Goal: Task Accomplishment & Management: Complete application form

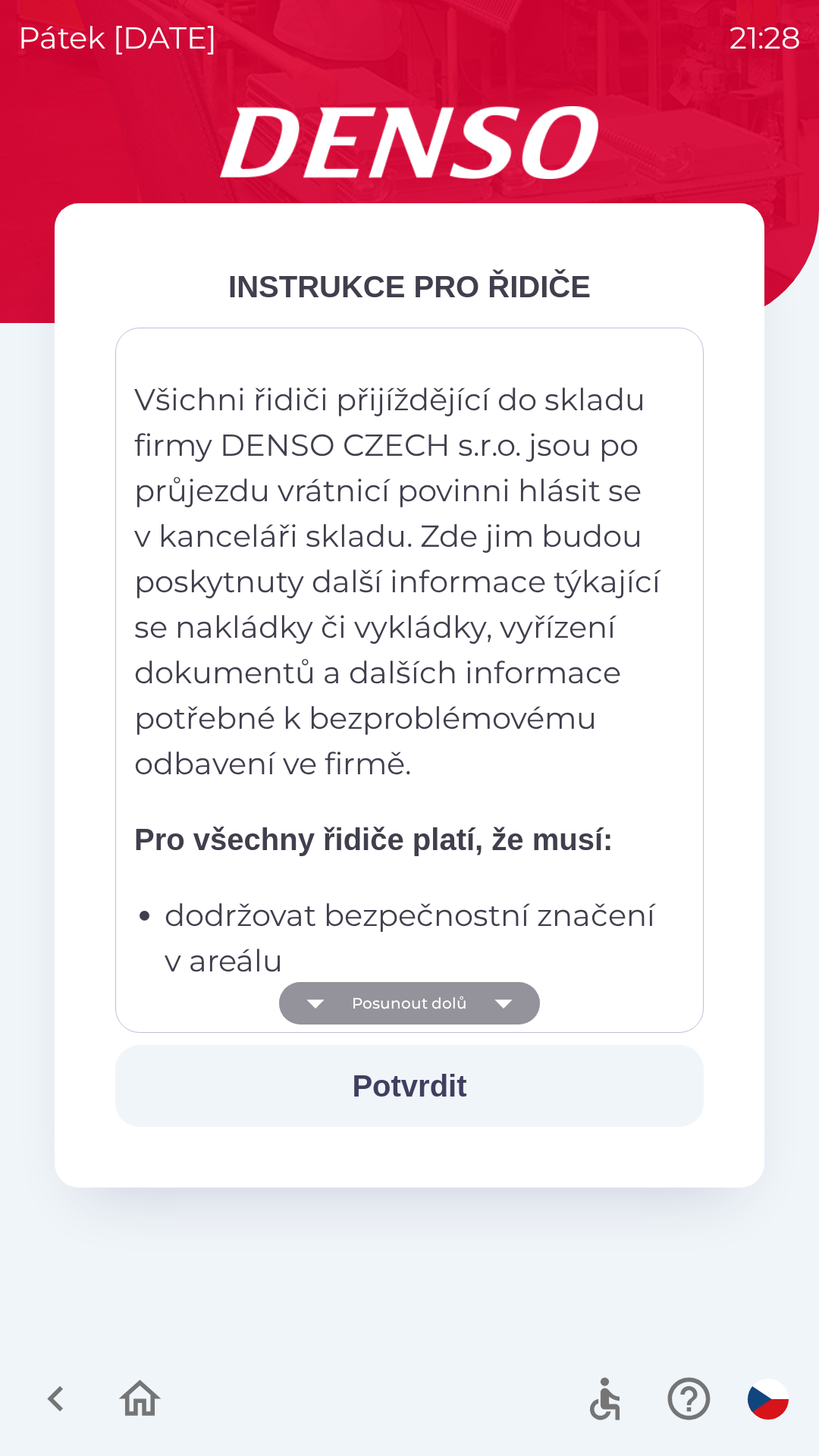
click at [440, 999] on button "Posunout dolů" at bounding box center [410, 1003] width 261 height 43
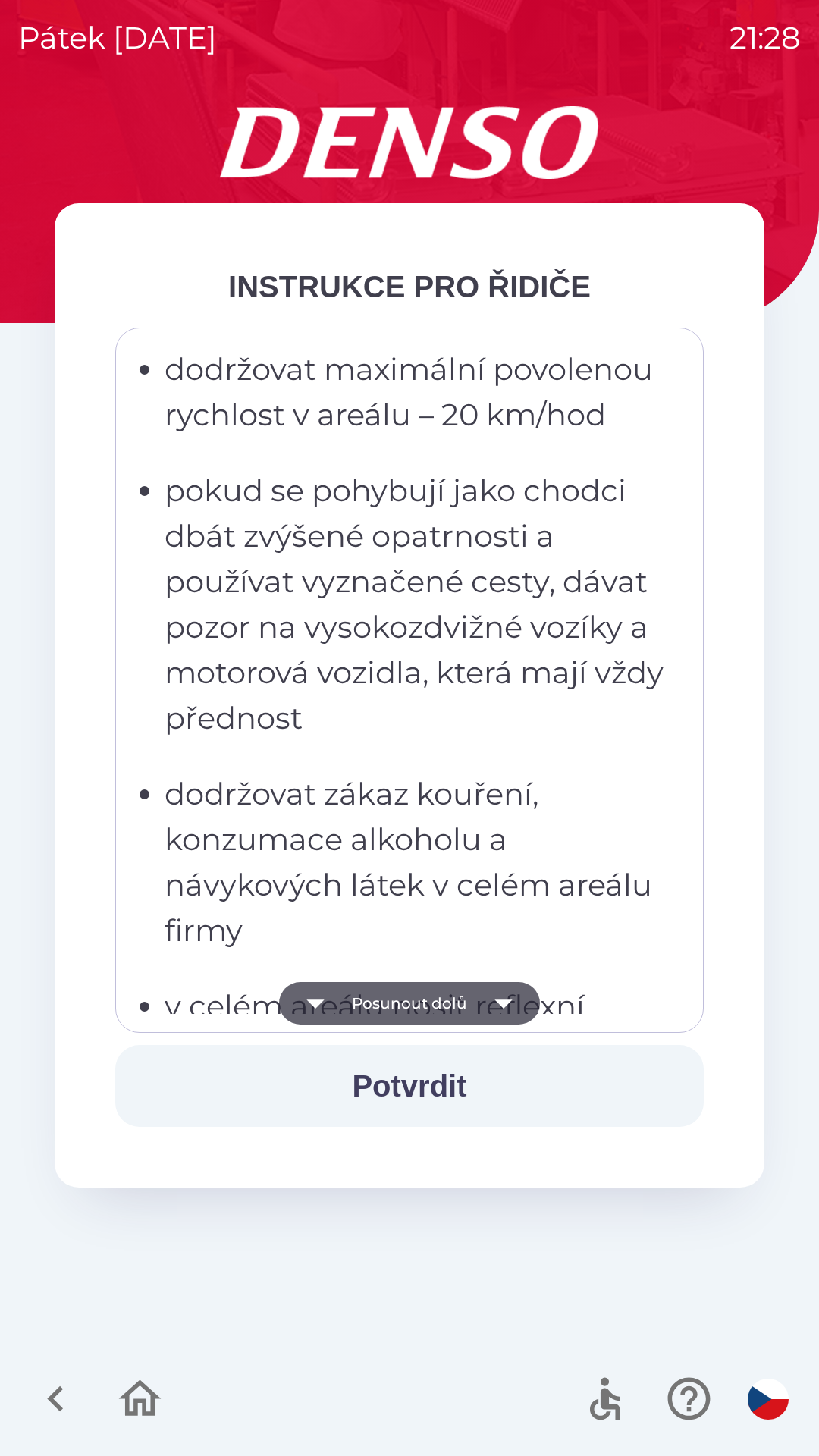
click at [464, 1001] on button "Posunout dolů" at bounding box center [410, 1003] width 261 height 43
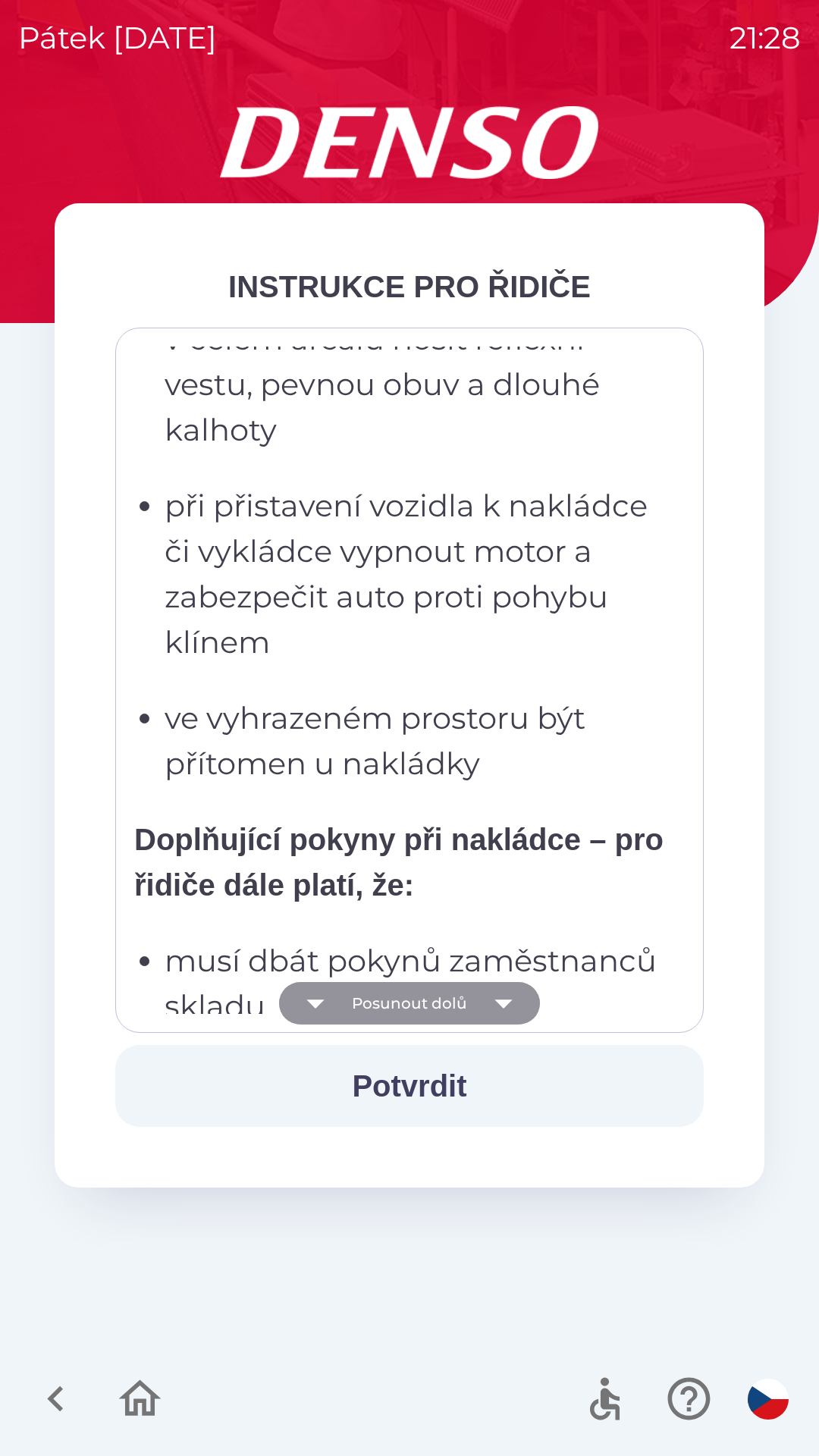
click at [471, 996] on button "Posunout dolů" at bounding box center [410, 1003] width 261 height 43
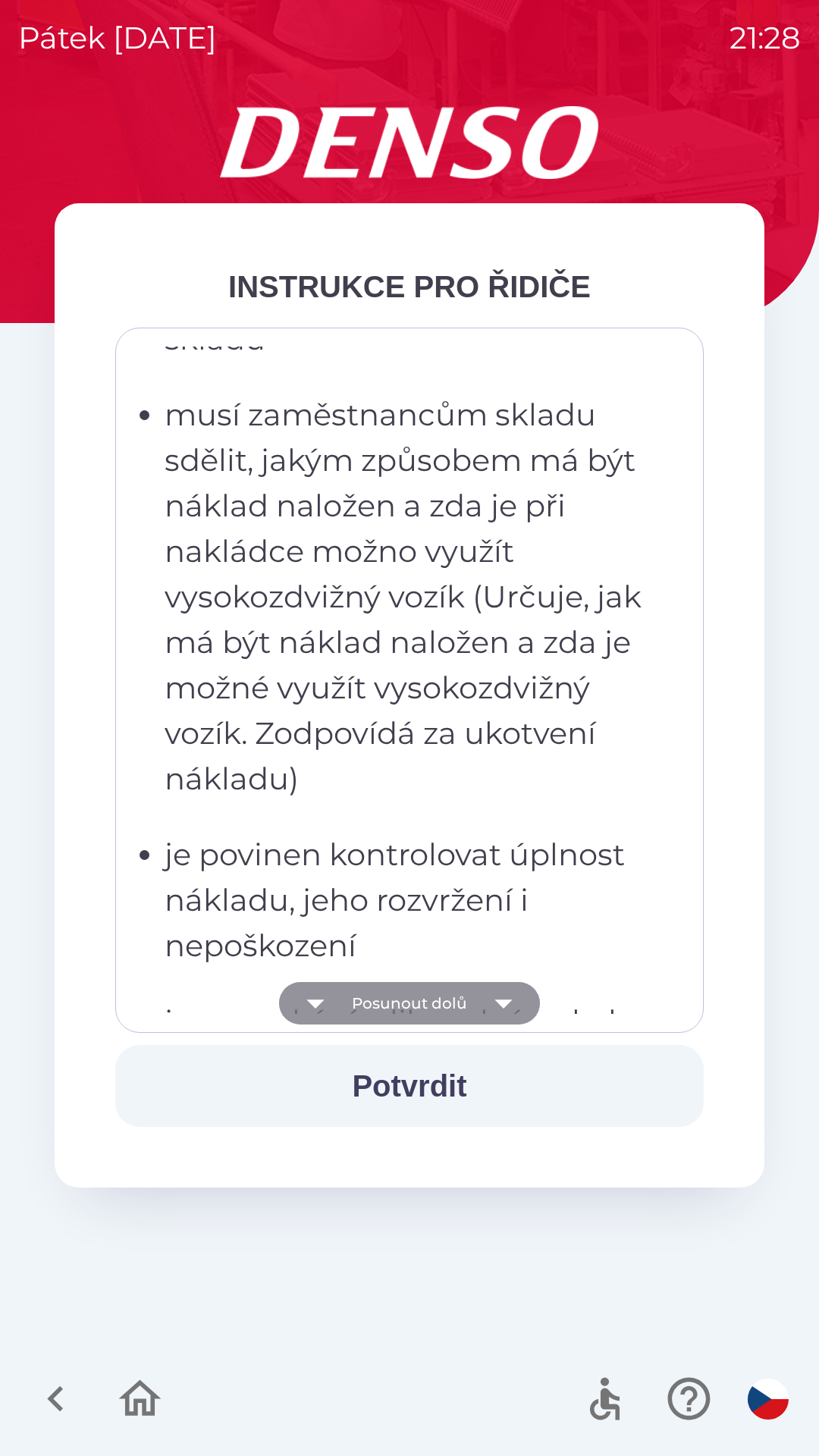
click at [470, 1002] on button "Posunout dolů" at bounding box center [410, 1003] width 261 height 43
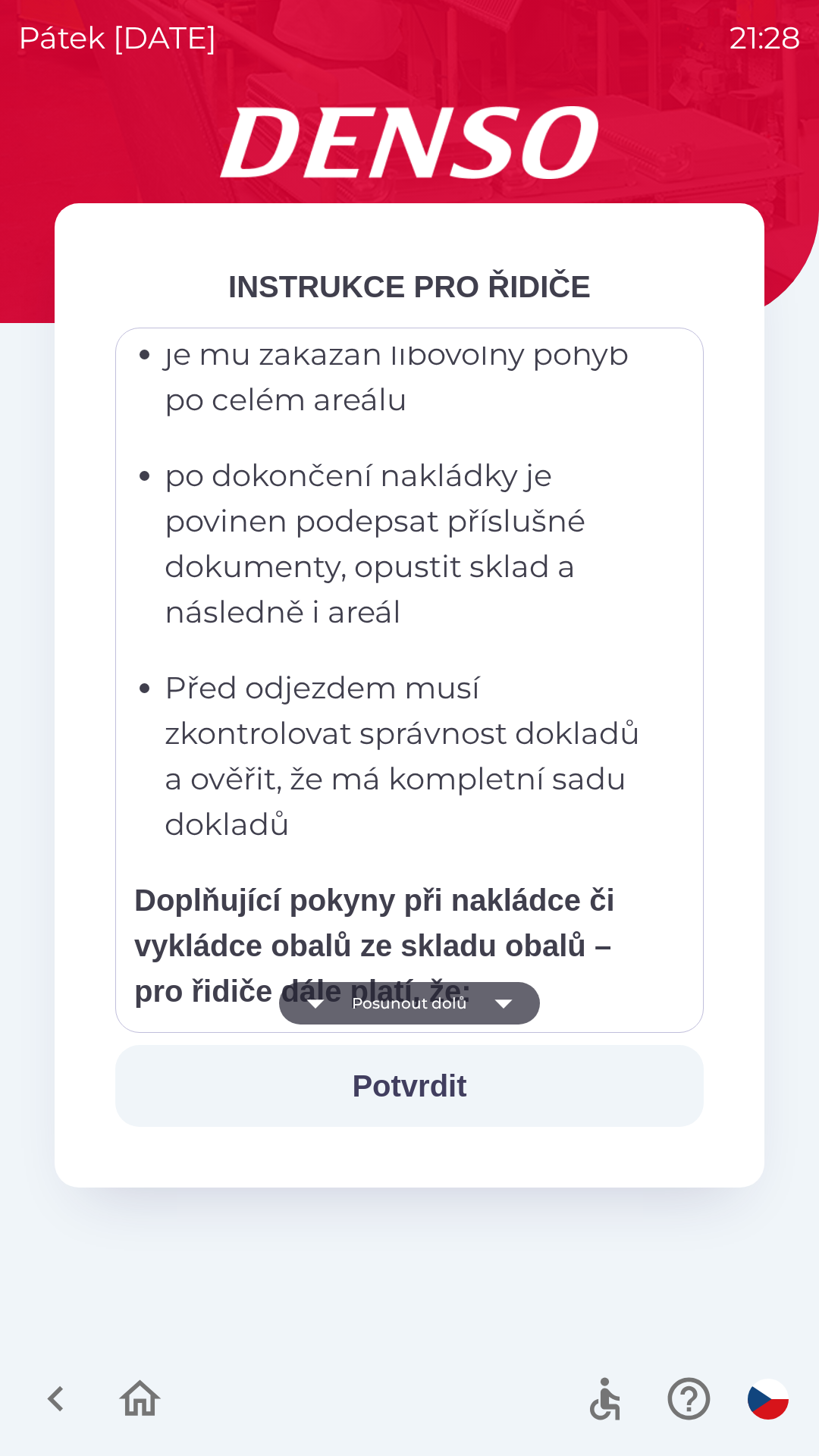
click at [466, 1011] on button "Posunout dolů" at bounding box center [410, 1003] width 261 height 43
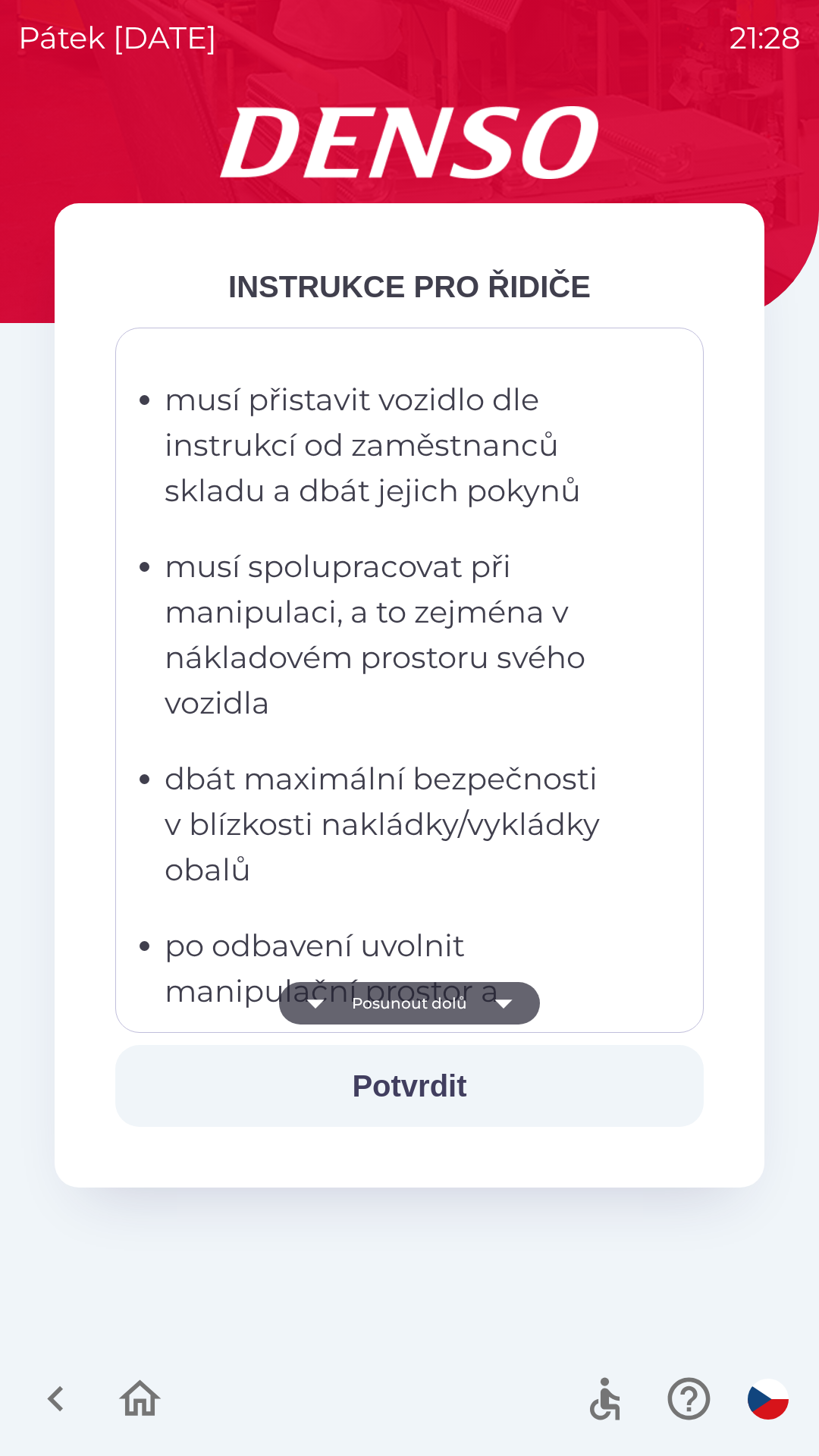
click at [471, 1000] on button "Posunout dolů" at bounding box center [410, 1003] width 261 height 43
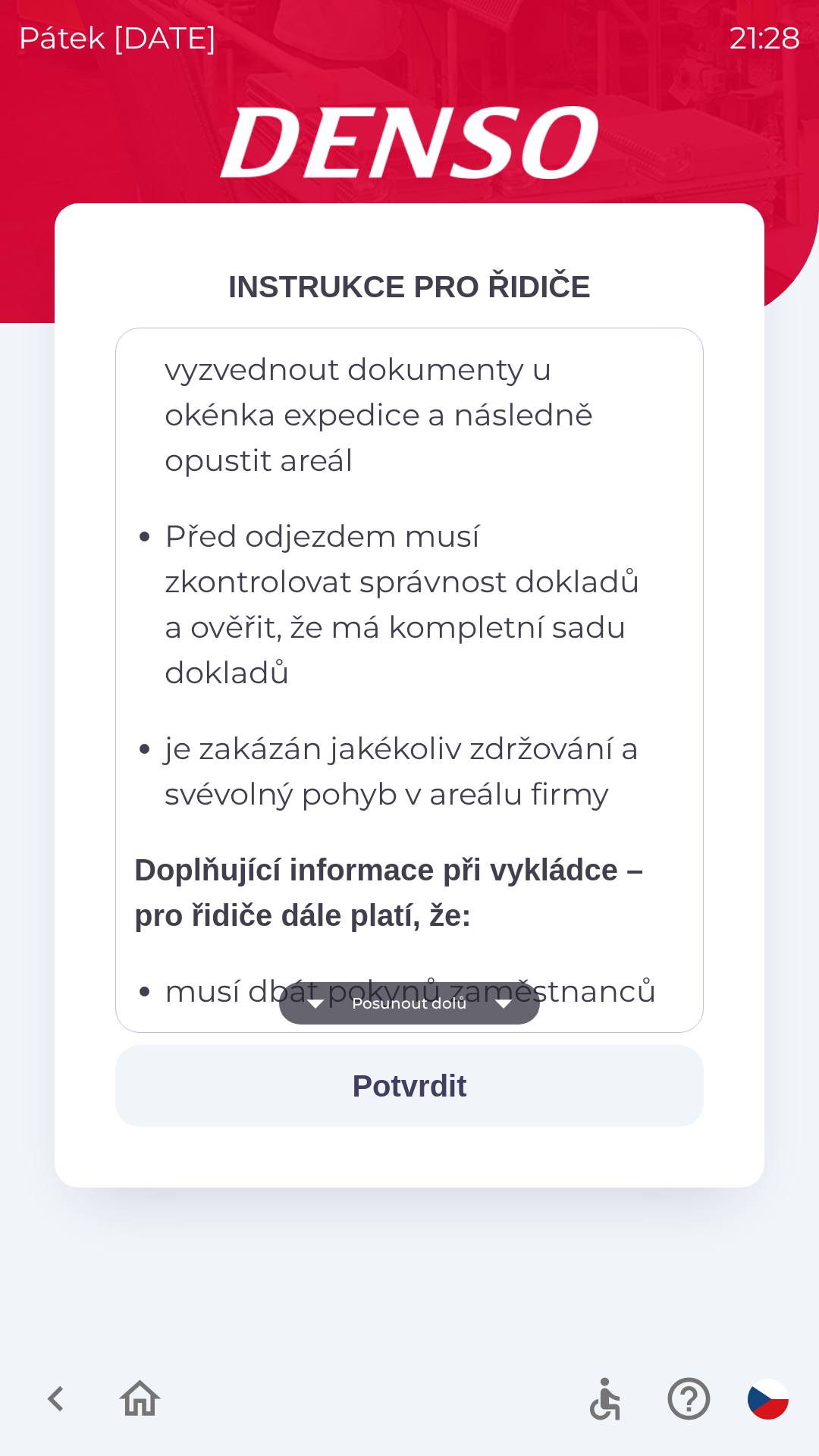
click at [480, 1001] on button "Posunout dolů" at bounding box center [410, 1003] width 261 height 43
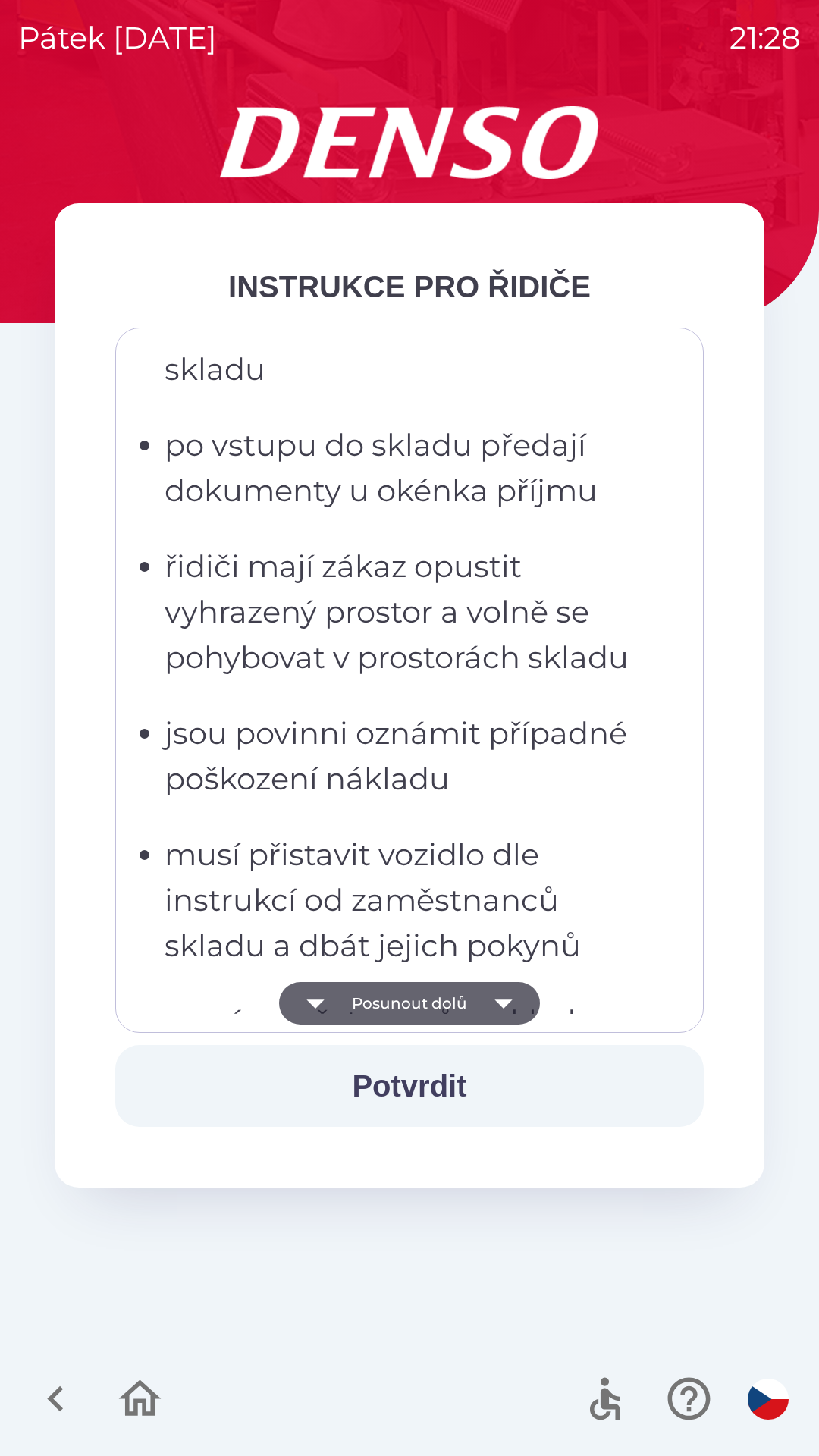
click at [495, 996] on icon "button" at bounding box center [504, 1003] width 43 height 43
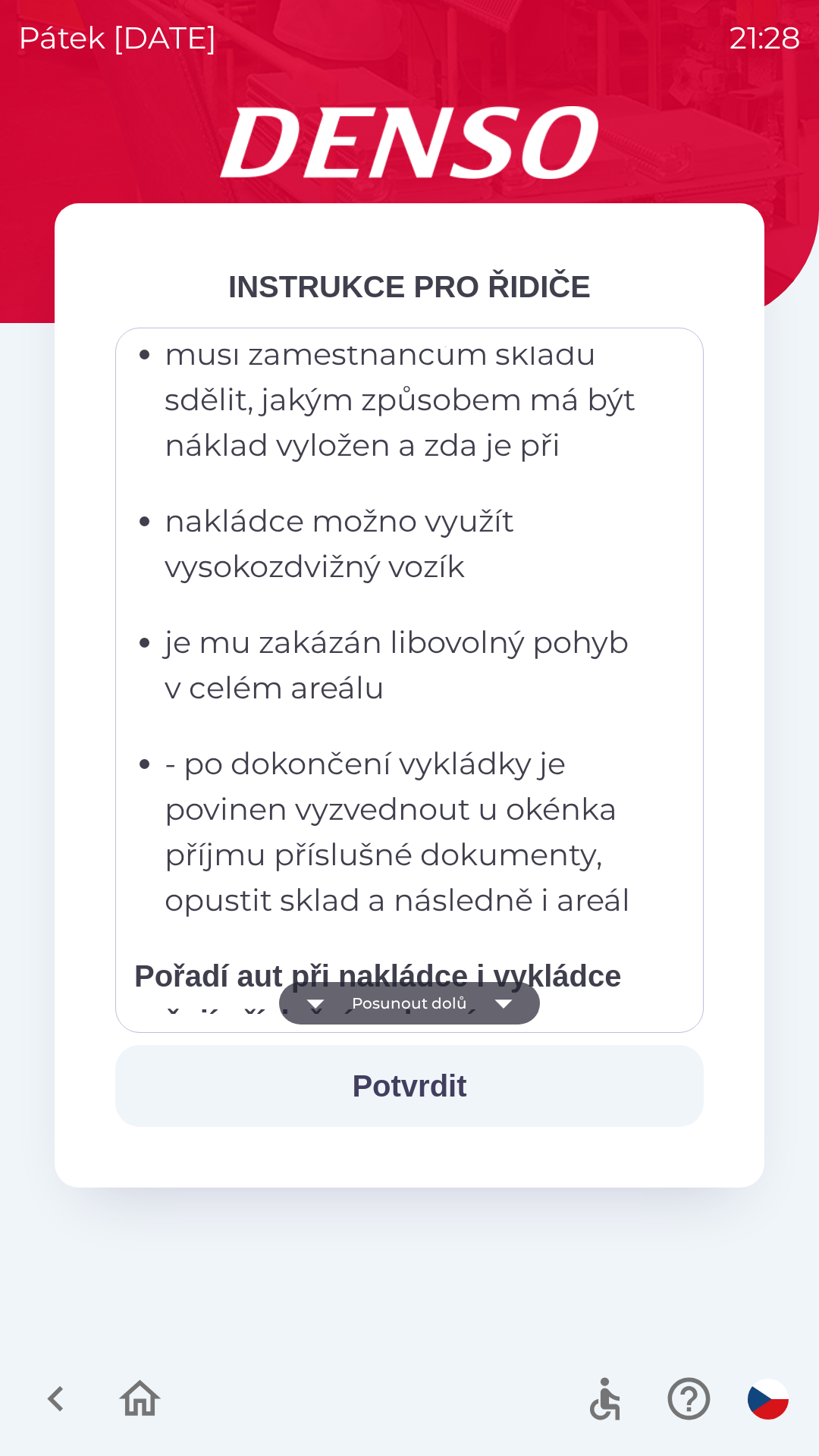
click at [483, 1003] on icon "button" at bounding box center [504, 1003] width 43 height 43
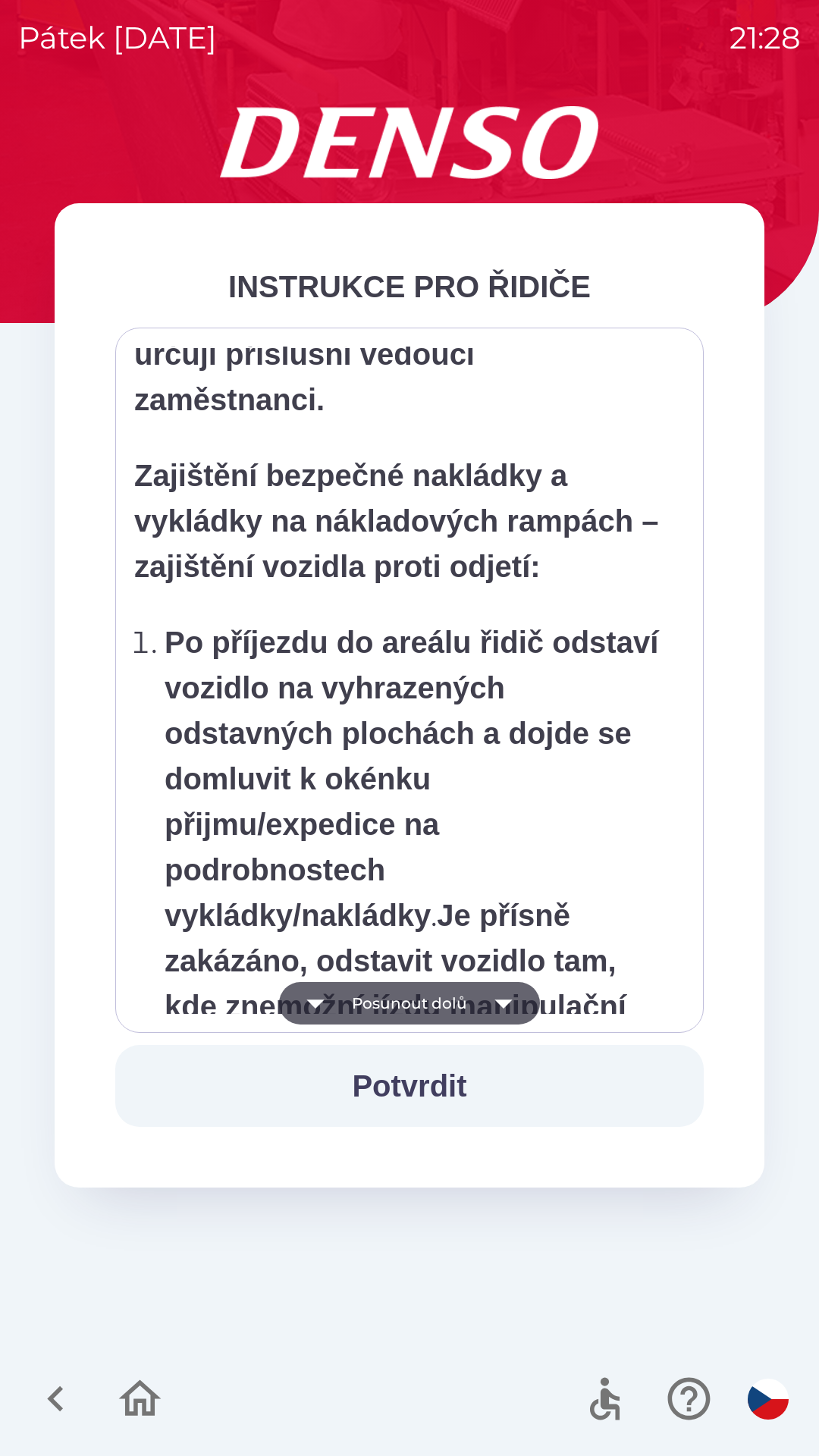
click at [494, 1018] on icon "button" at bounding box center [504, 1003] width 43 height 43
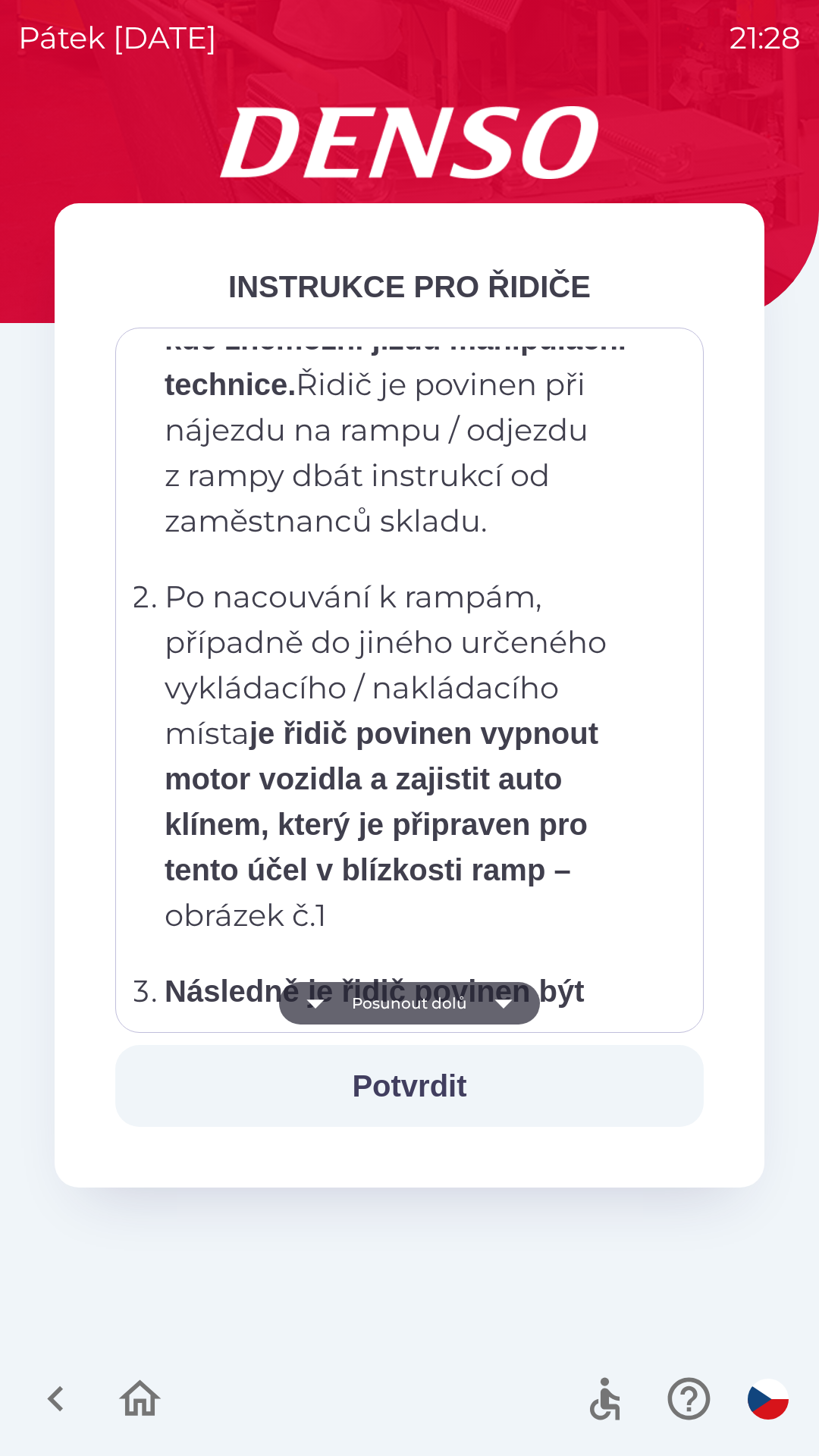
click at [490, 1013] on icon "button" at bounding box center [504, 1003] width 43 height 43
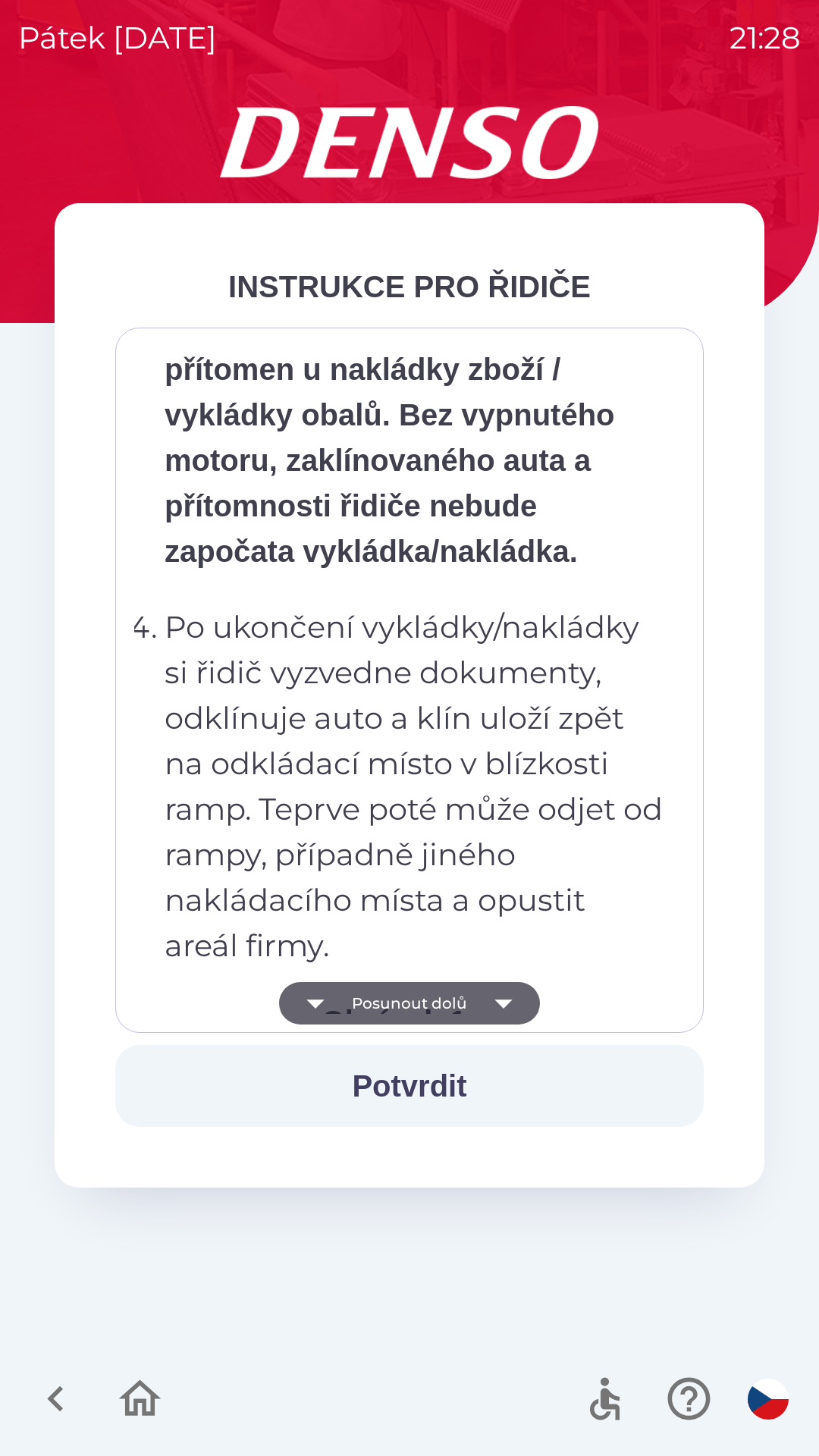
click at [488, 1006] on icon "button" at bounding box center [504, 1003] width 43 height 43
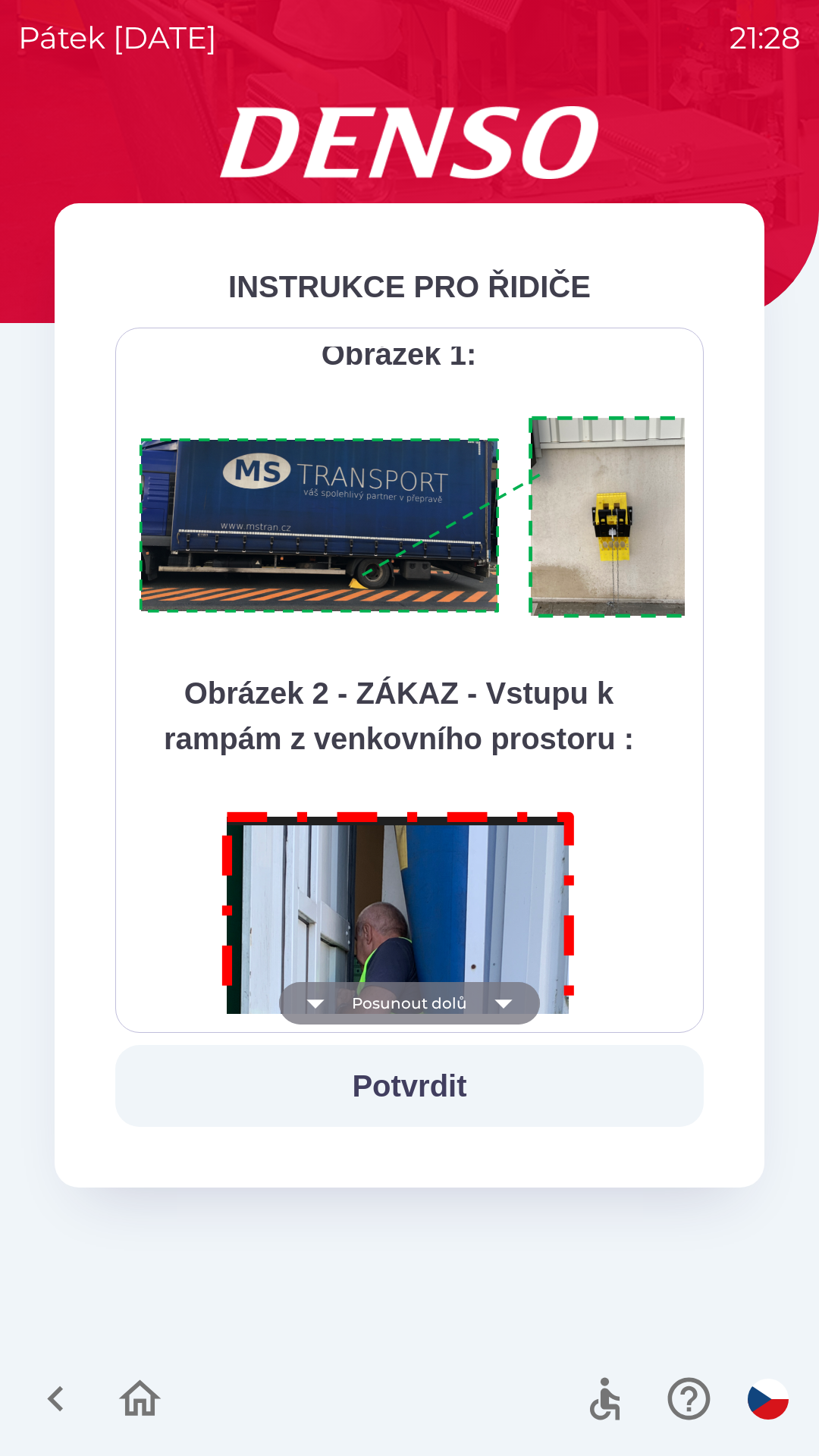
click at [501, 1010] on icon "button" at bounding box center [504, 1003] width 43 height 43
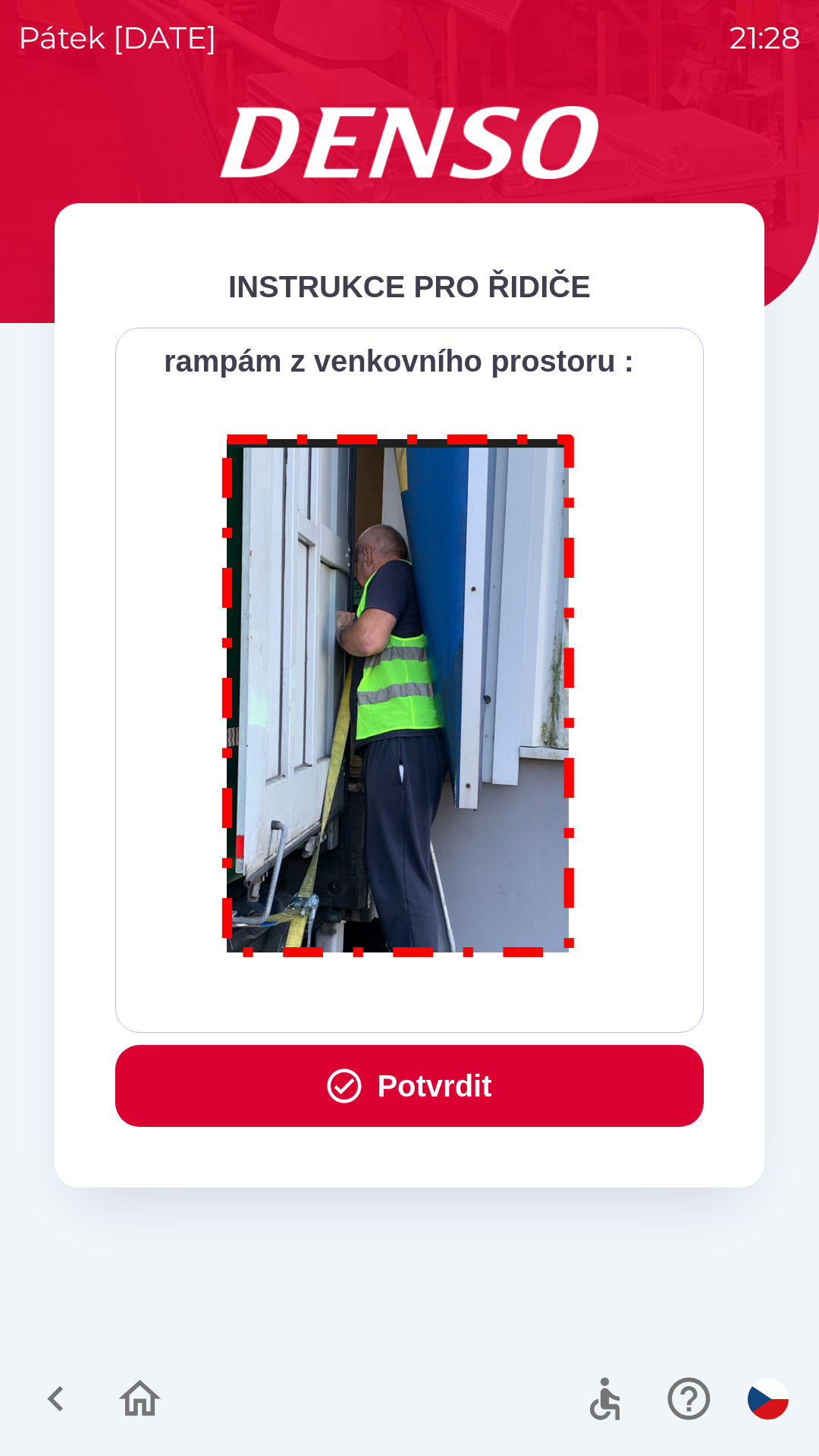
click at [465, 1101] on button "Potvrdit" at bounding box center [410, 1086] width 589 height 82
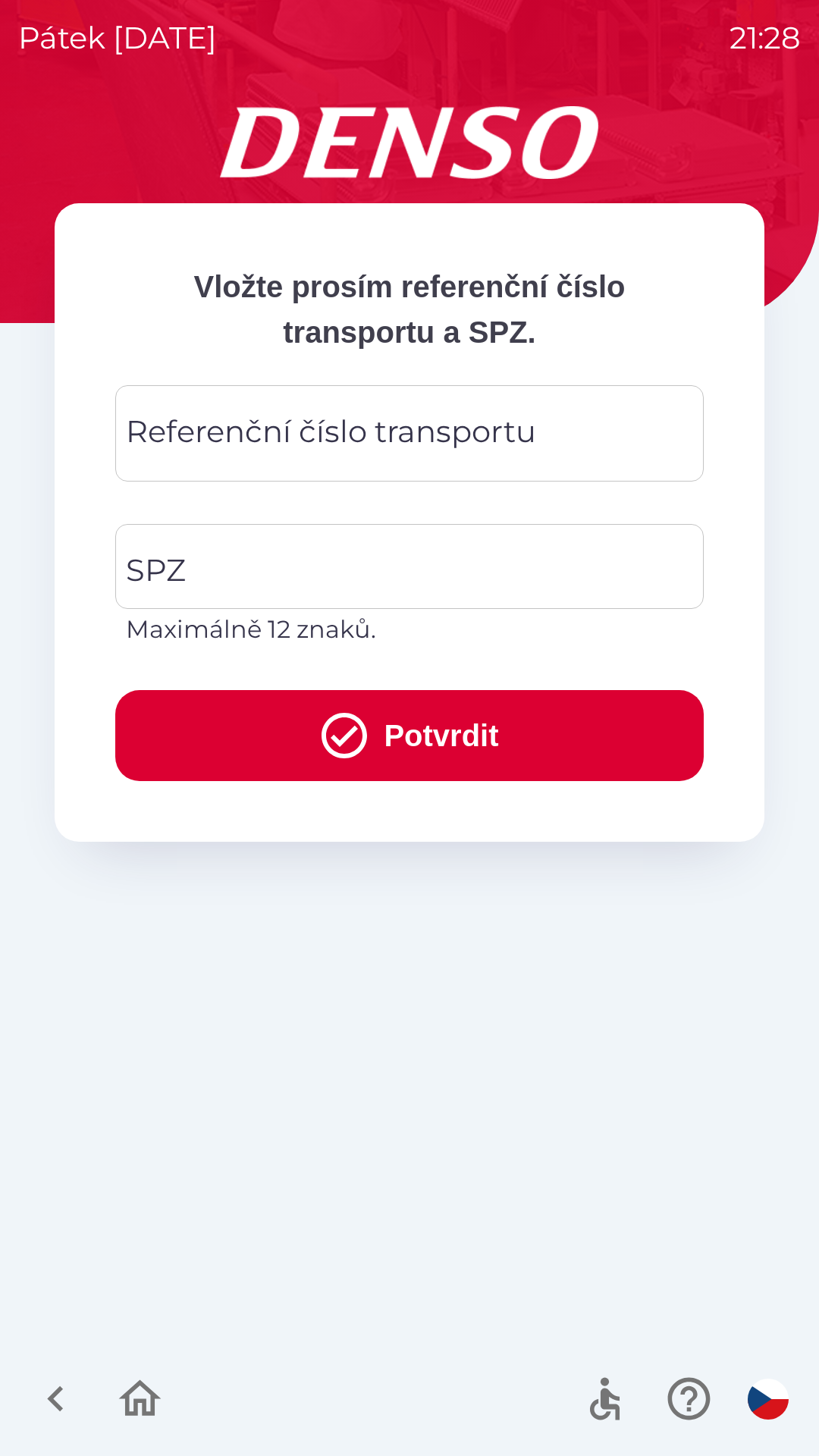
click at [411, 434] on div "Referenční číslo transportu Referenční číslo transportu" at bounding box center [410, 434] width 589 height 97
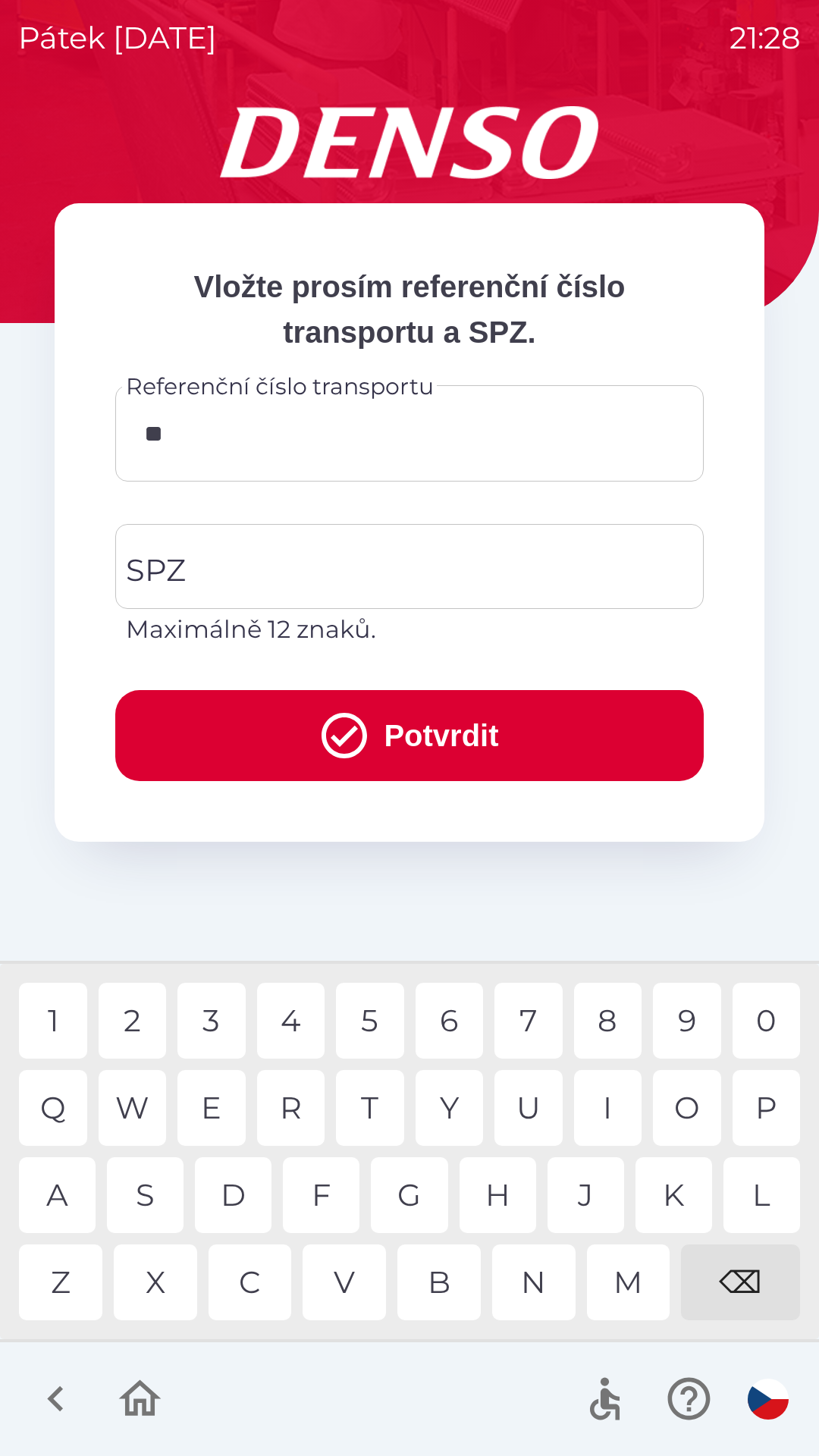
click at [689, 1180] on div "K" at bounding box center [673, 1196] width 77 height 76
click at [355, 1284] on div "V" at bounding box center [343, 1283] width 83 height 76
click at [612, 1018] on div "8" at bounding box center [609, 1021] width 68 height 76
type input "*********"
click at [603, 1017] on div "8" at bounding box center [609, 1021] width 68 height 76
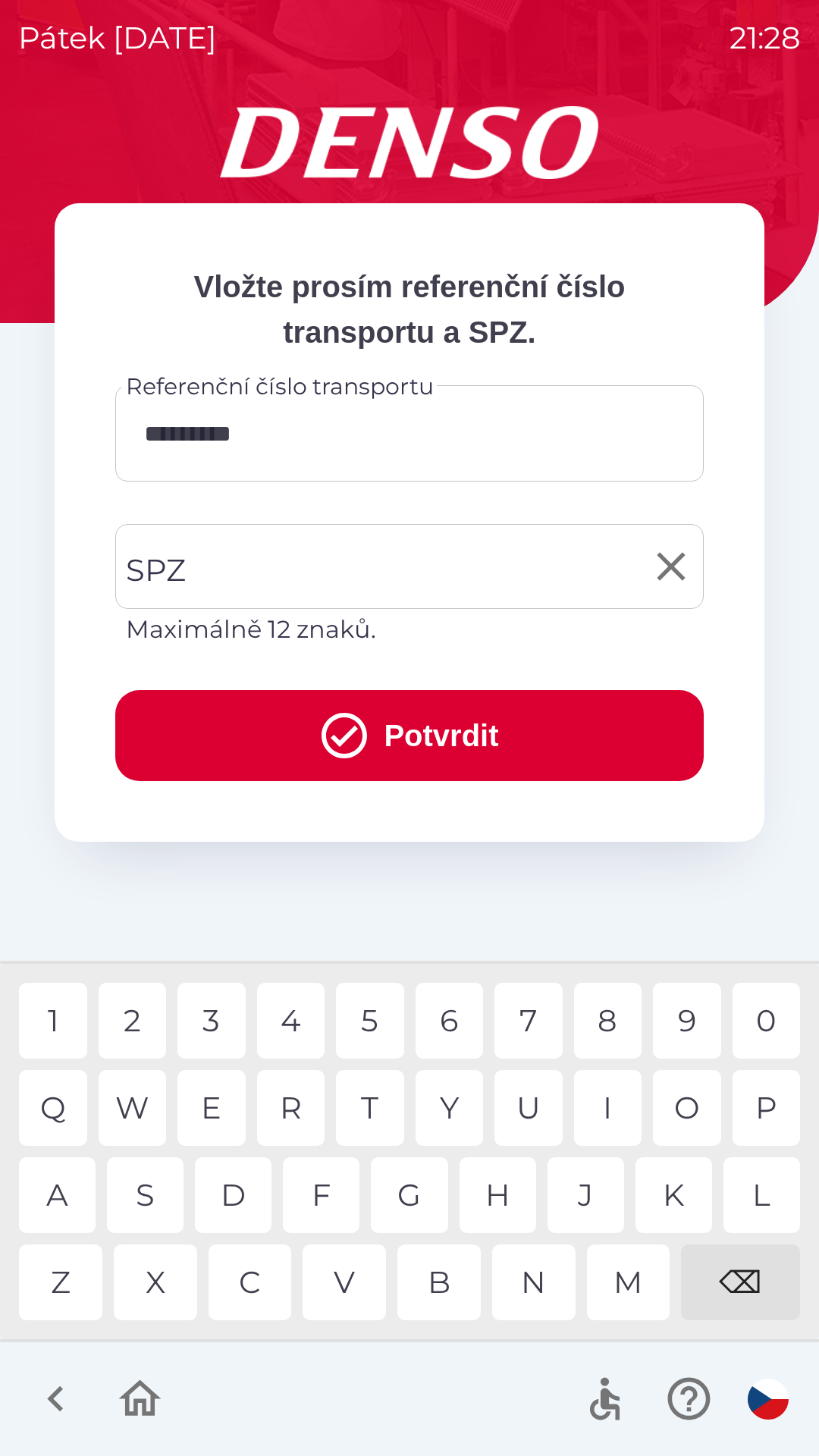
click at [343, 569] on input "SPZ" at bounding box center [398, 567] width 552 height 71
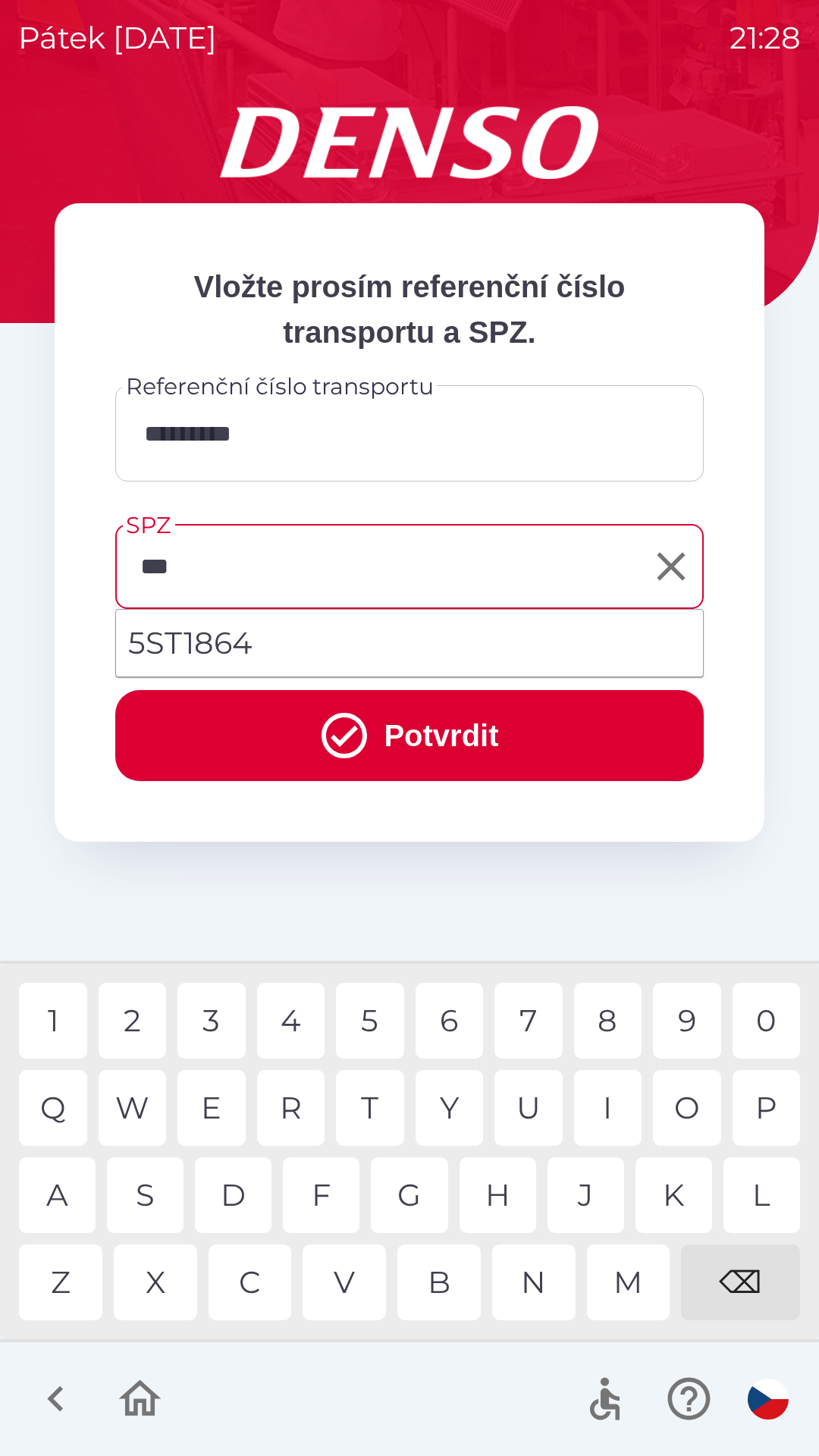
click at [297, 660] on li "5ST1864" at bounding box center [410, 643] width 587 height 55
type input "*******"
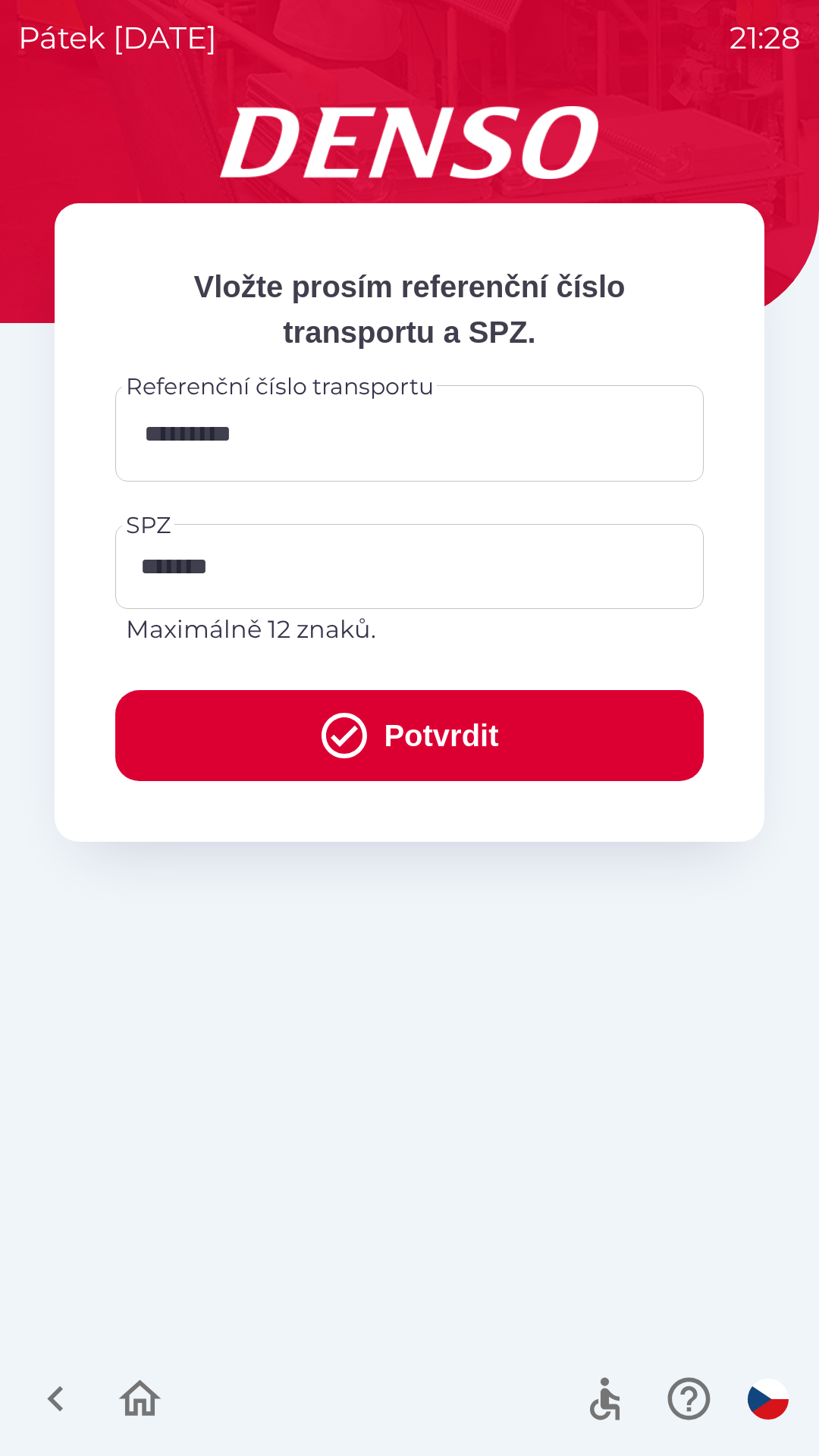
click at [395, 734] on button "Potvrdit" at bounding box center [410, 735] width 589 height 91
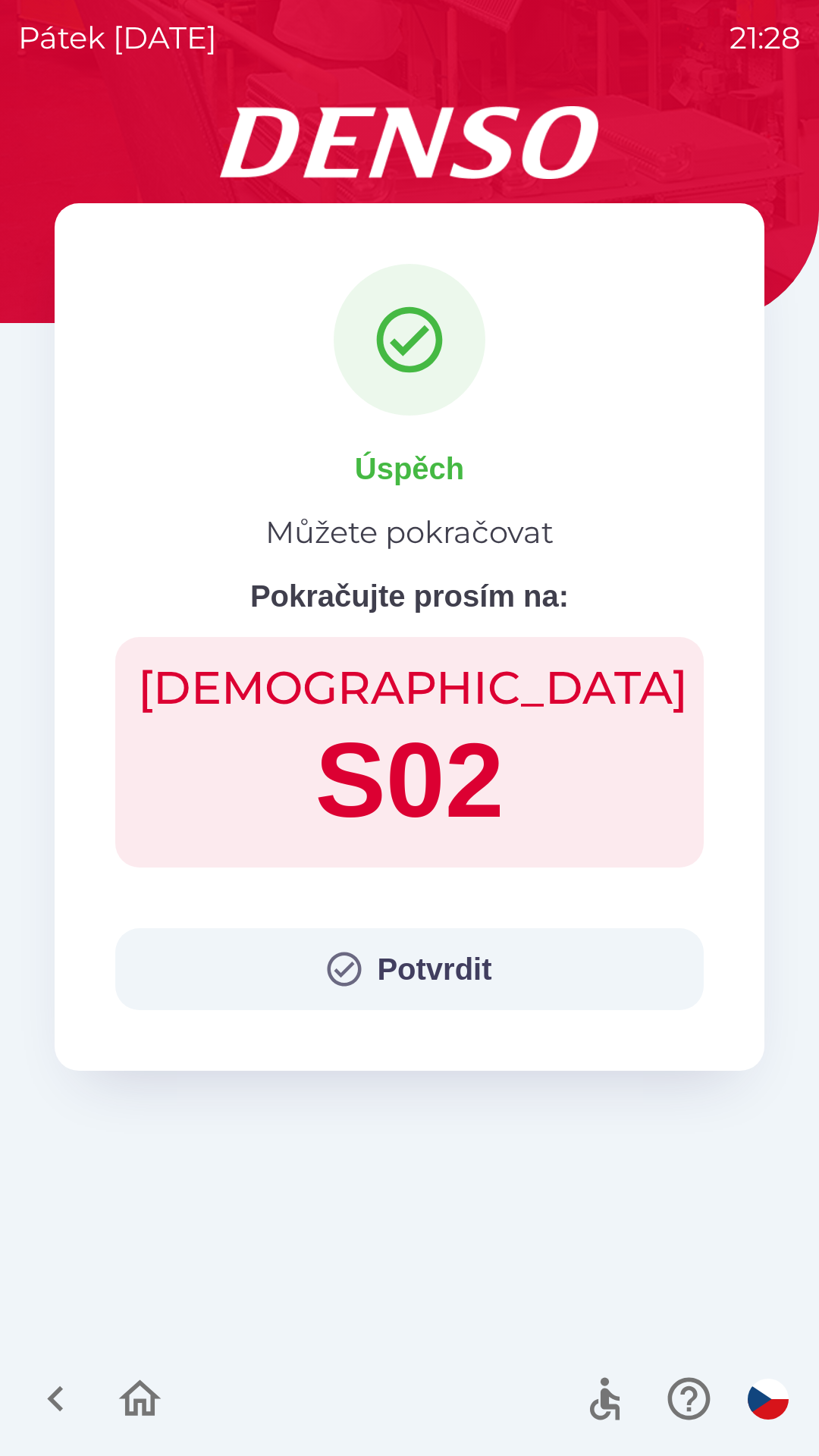
click at [405, 960] on button "Potvrdit" at bounding box center [410, 969] width 589 height 82
